Goal: Information Seeking & Learning: Understand process/instructions

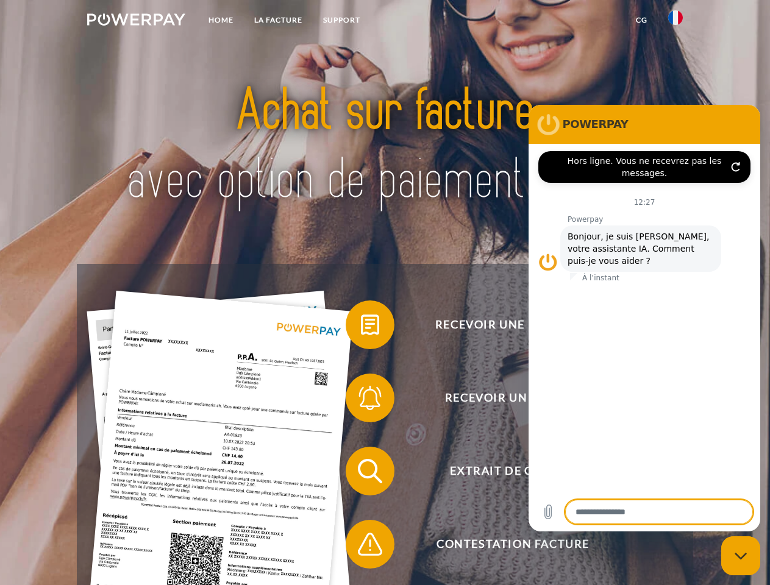
click at [136, 21] on img at bounding box center [136, 19] width 98 height 12
click at [676, 21] on img at bounding box center [675, 17] width 15 height 15
click at [642, 20] on link "CG" at bounding box center [642, 20] width 32 height 22
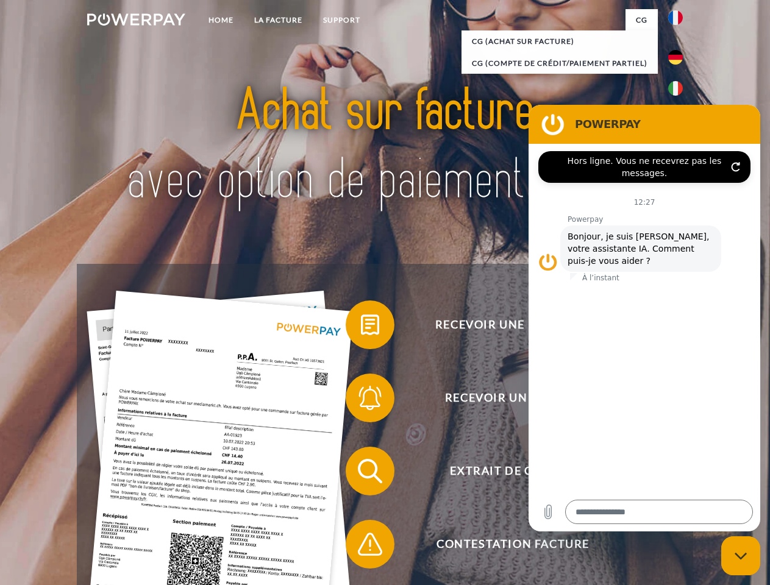
click at [361, 327] on span at bounding box center [351, 325] width 61 height 61
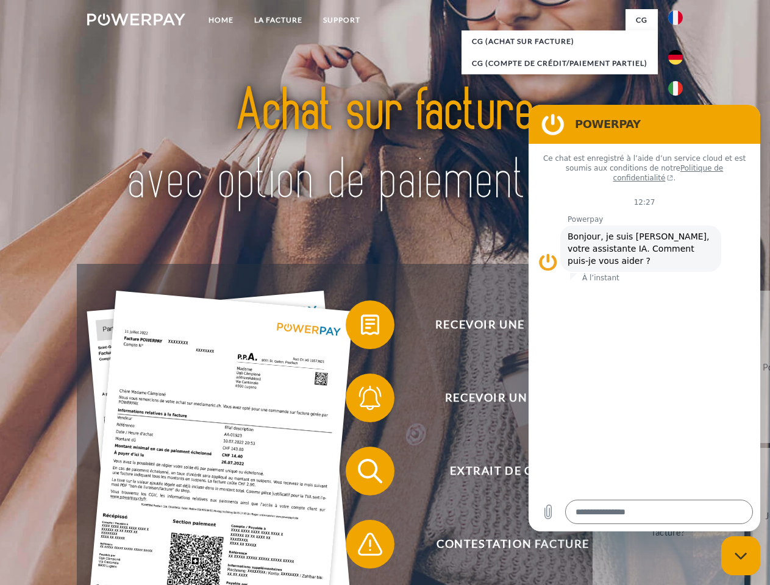
click at [361, 401] on span at bounding box center [351, 398] width 61 height 61
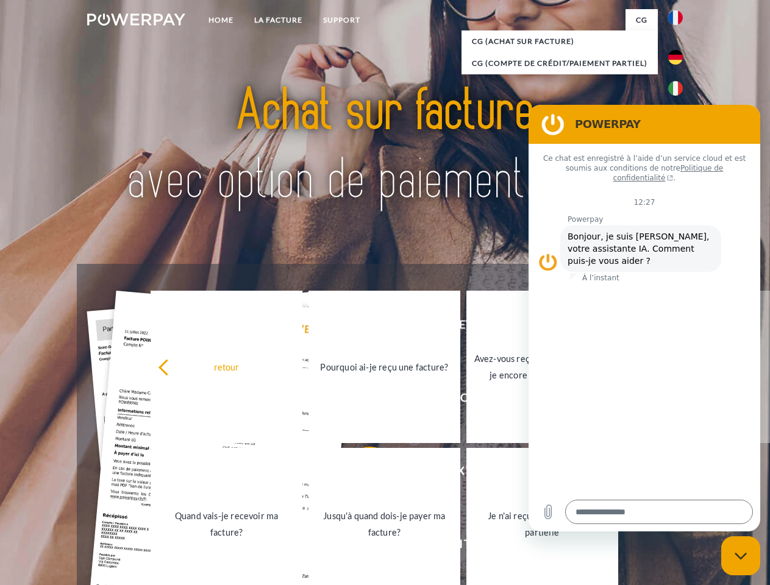
click at [361, 474] on link "Jusqu'à quand dois-je payer ma facture?" at bounding box center [385, 524] width 152 height 152
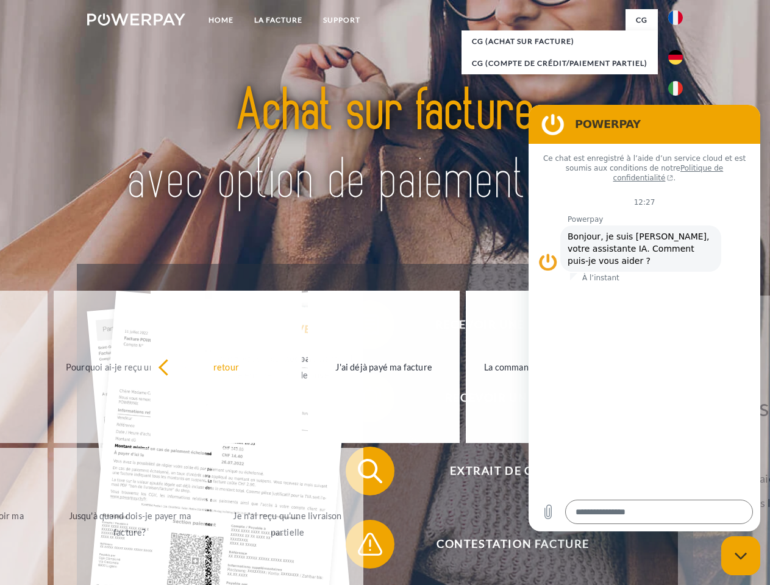
click at [361, 547] on span at bounding box center [351, 544] width 61 height 61
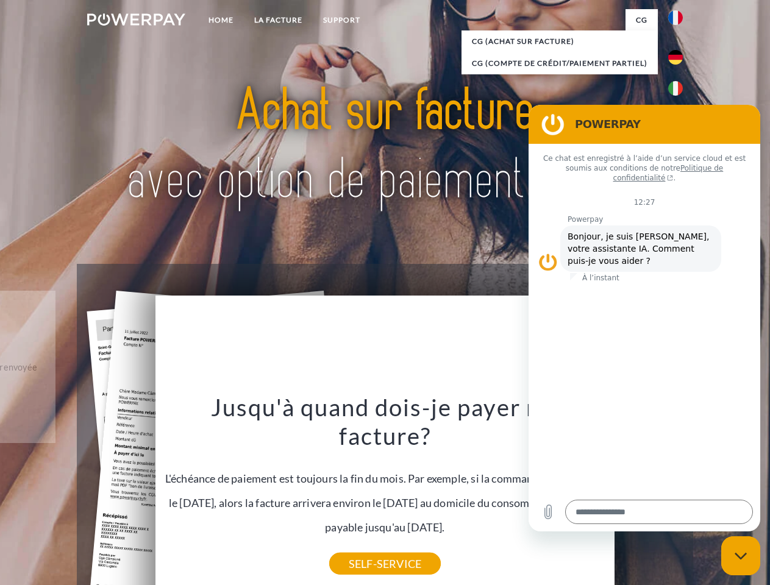
click at [741, 556] on icon "Fermer la fenêtre de messagerie" at bounding box center [741, 556] width 13 height 8
type textarea "*"
